Goal: Information Seeking & Learning: Find specific fact

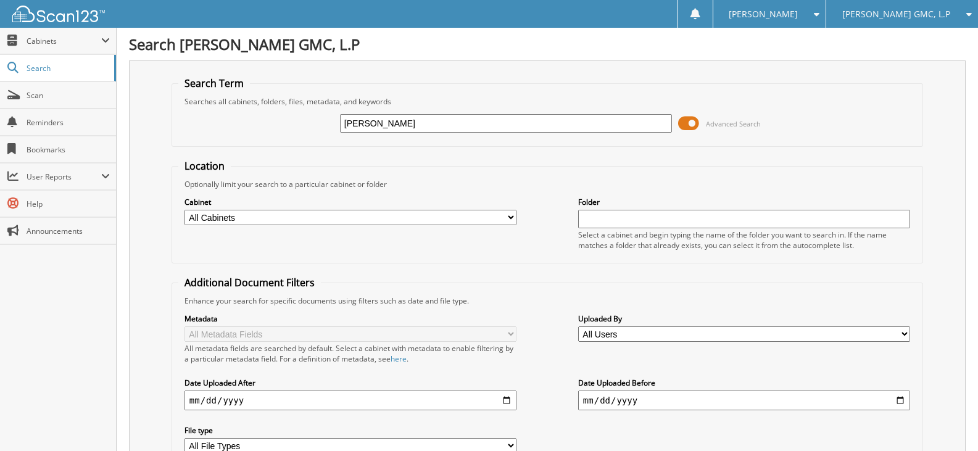
type input "[PERSON_NAME]"
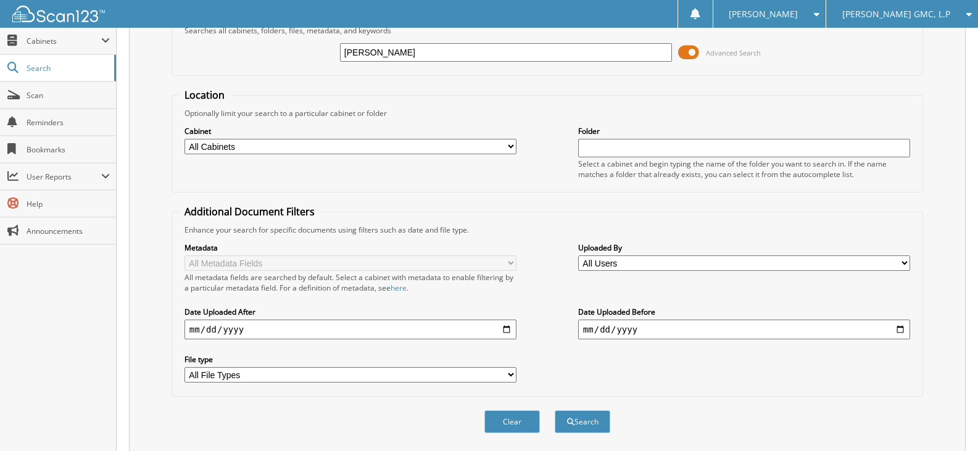
scroll to position [432, 0]
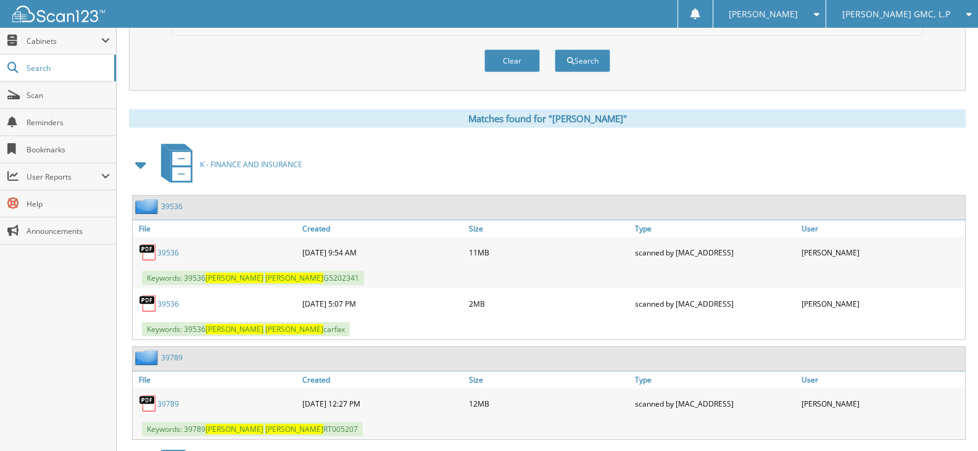
click at [165, 251] on link "39536" at bounding box center [168, 252] width 22 height 10
